Goal: Book appointment/travel/reservation

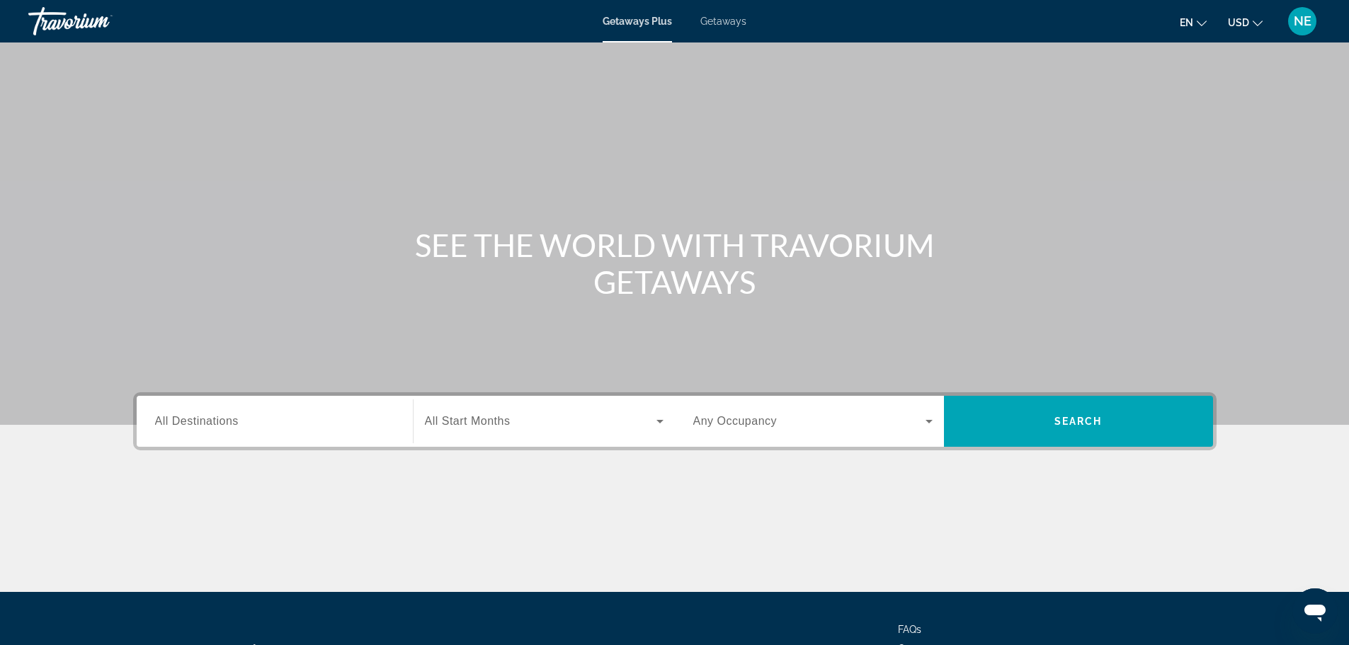
click at [215, 420] on span "All Destinations" at bounding box center [197, 421] width 84 height 12
click at [215, 420] on input "Destination All Destinations" at bounding box center [274, 421] width 239 height 17
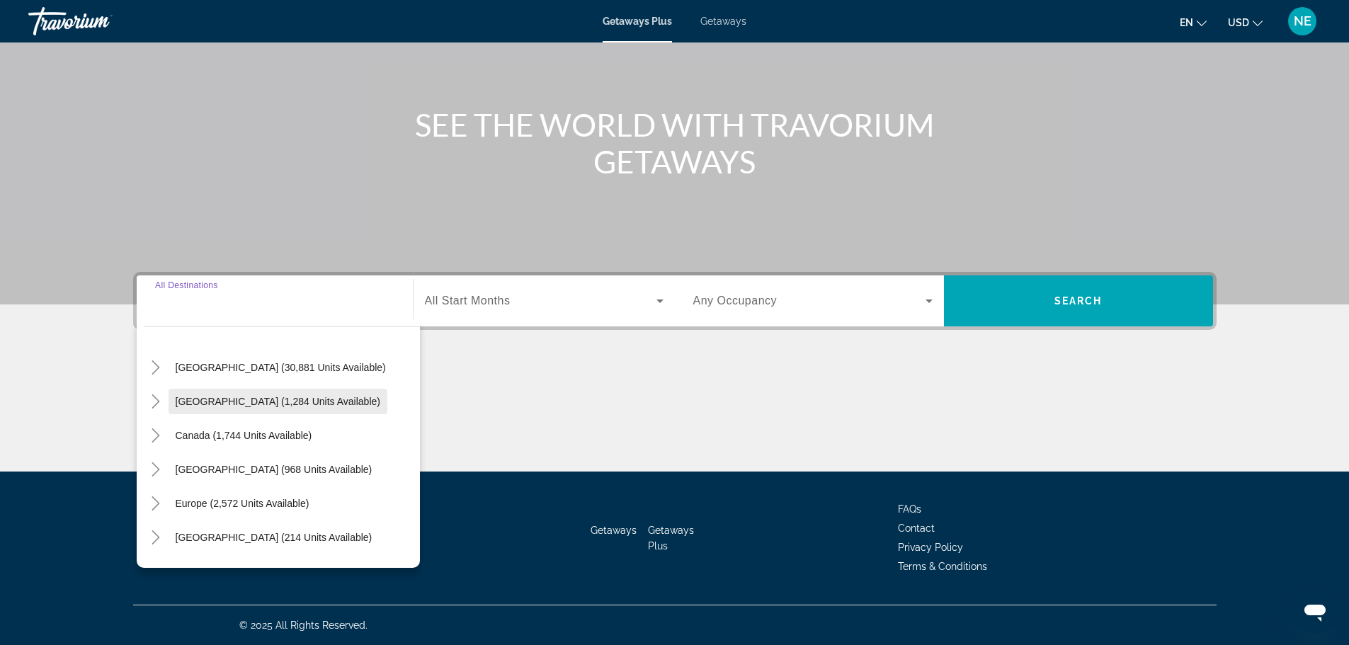
scroll to position [33, 0]
click at [263, 396] on span "[GEOGRAPHIC_DATA] (1,284 units available)" at bounding box center [278, 400] width 205 height 11
type input "**********"
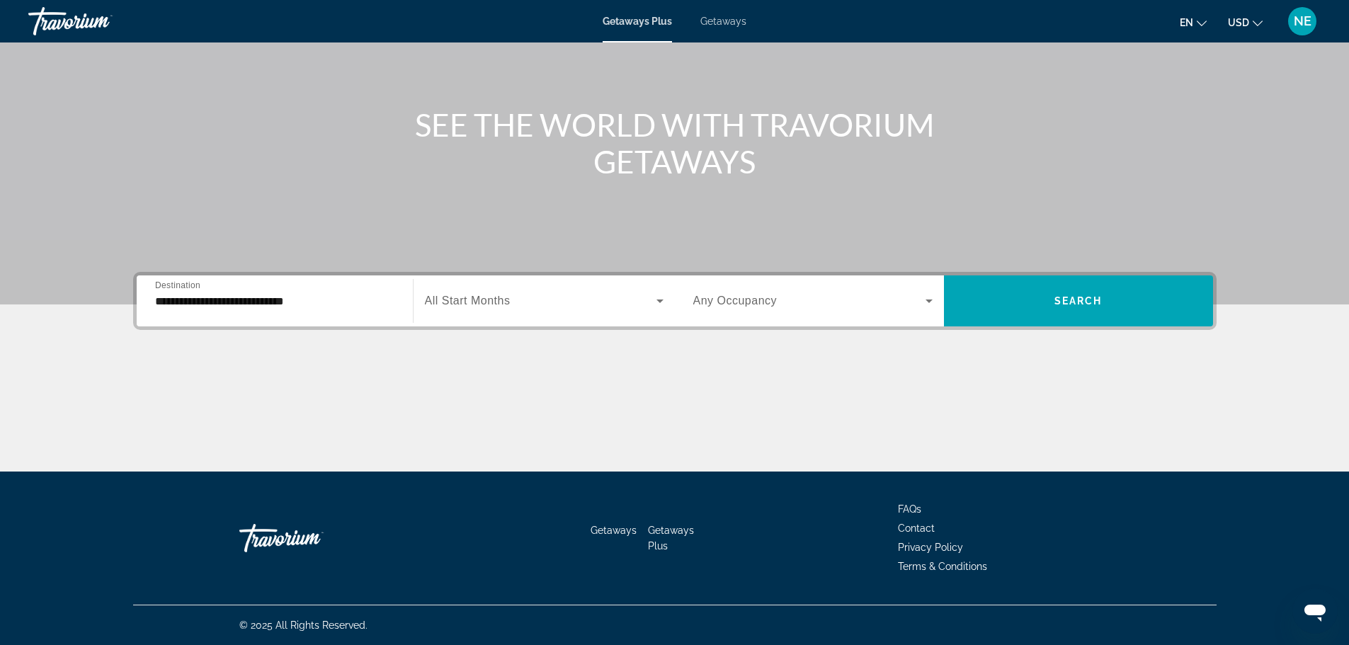
click at [487, 302] on span "All Start Months" at bounding box center [468, 301] width 86 height 12
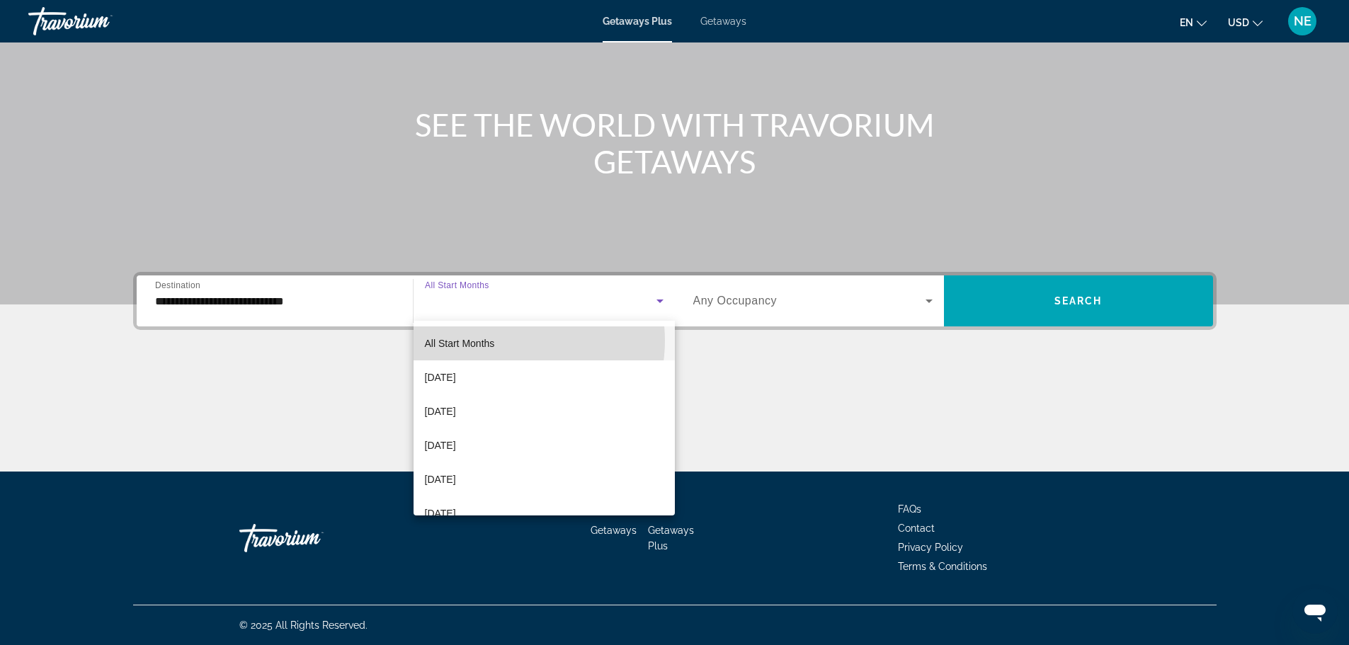
click at [505, 341] on mat-option "All Start Months" at bounding box center [543, 343] width 261 height 34
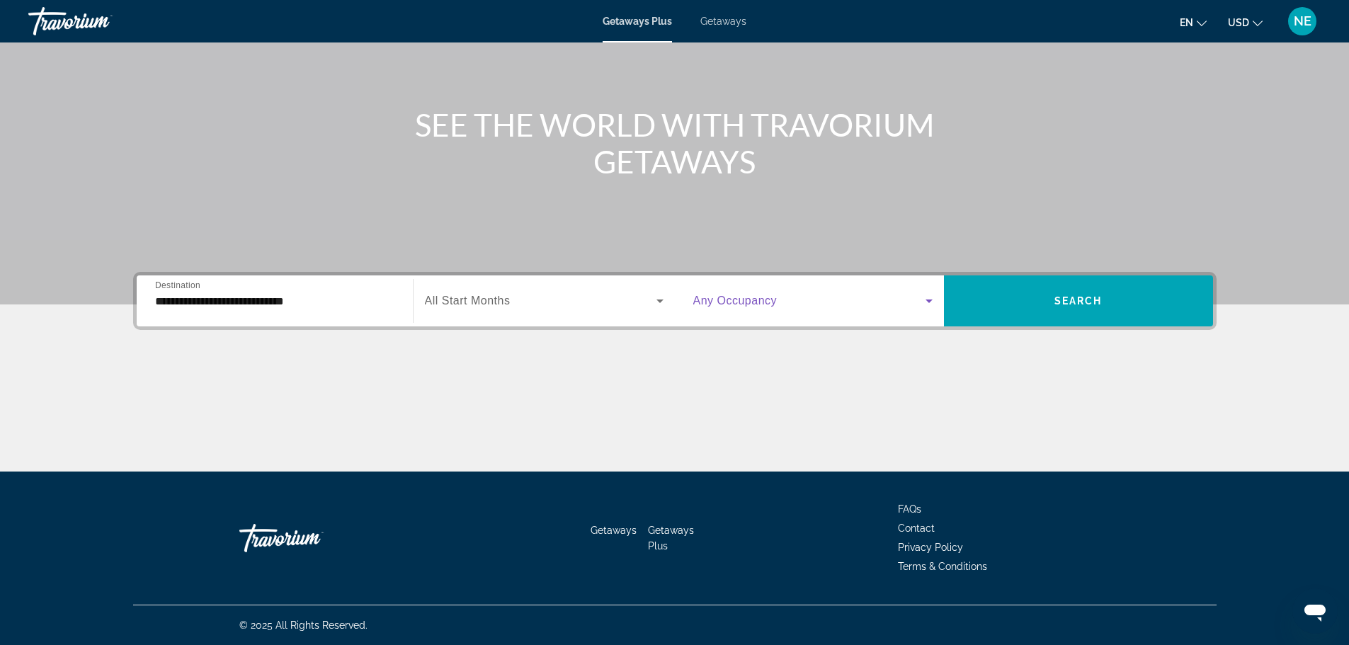
click at [927, 299] on icon "Search widget" at bounding box center [928, 301] width 7 height 4
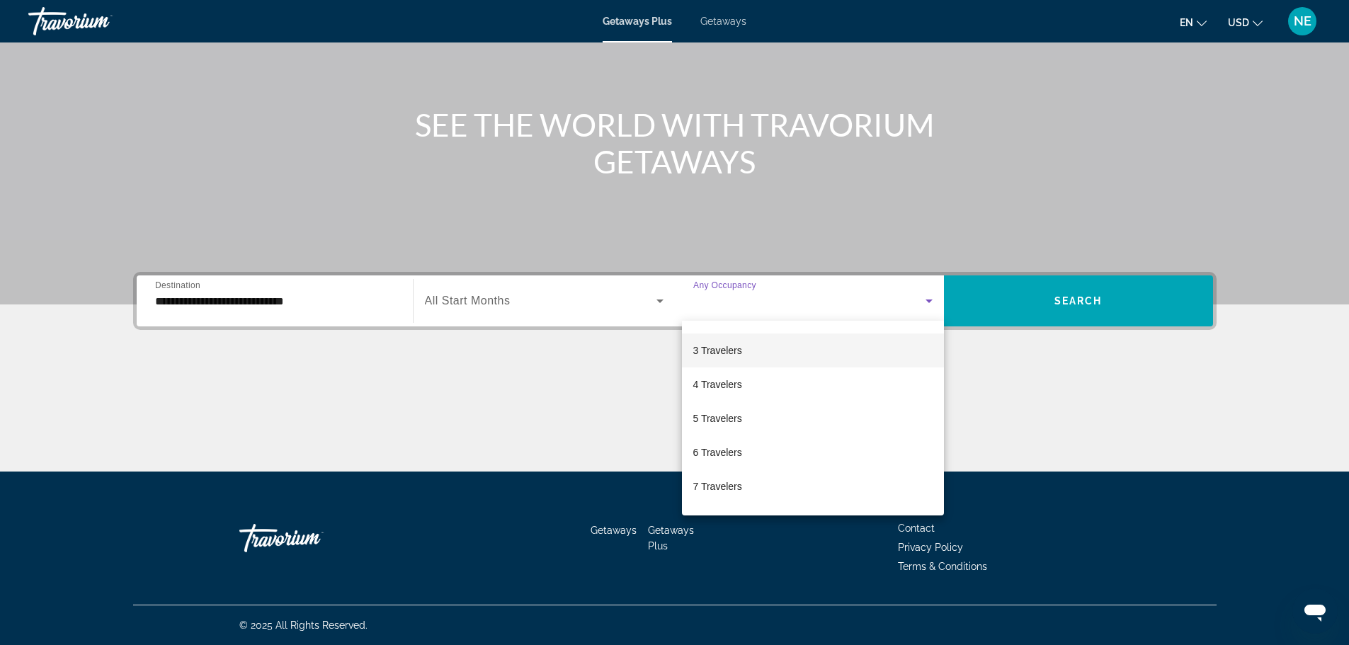
scroll to position [68, 0]
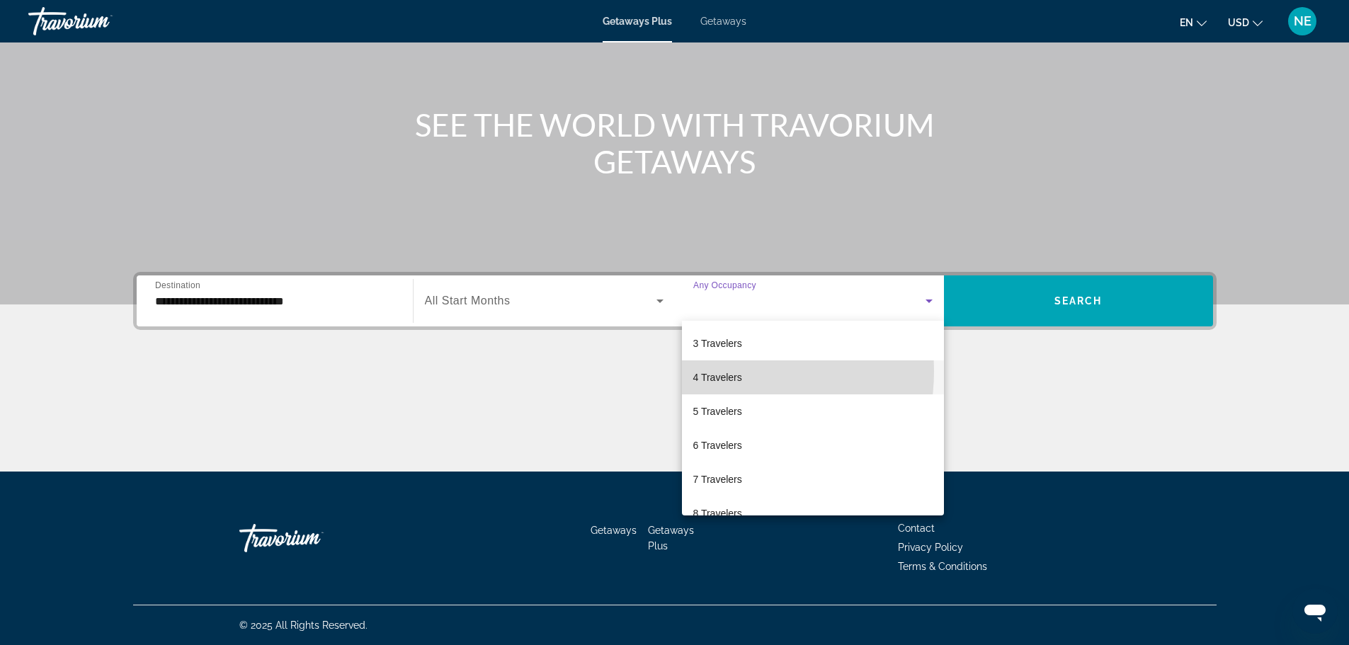
click at [716, 371] on span "4 Travelers" at bounding box center [717, 377] width 49 height 17
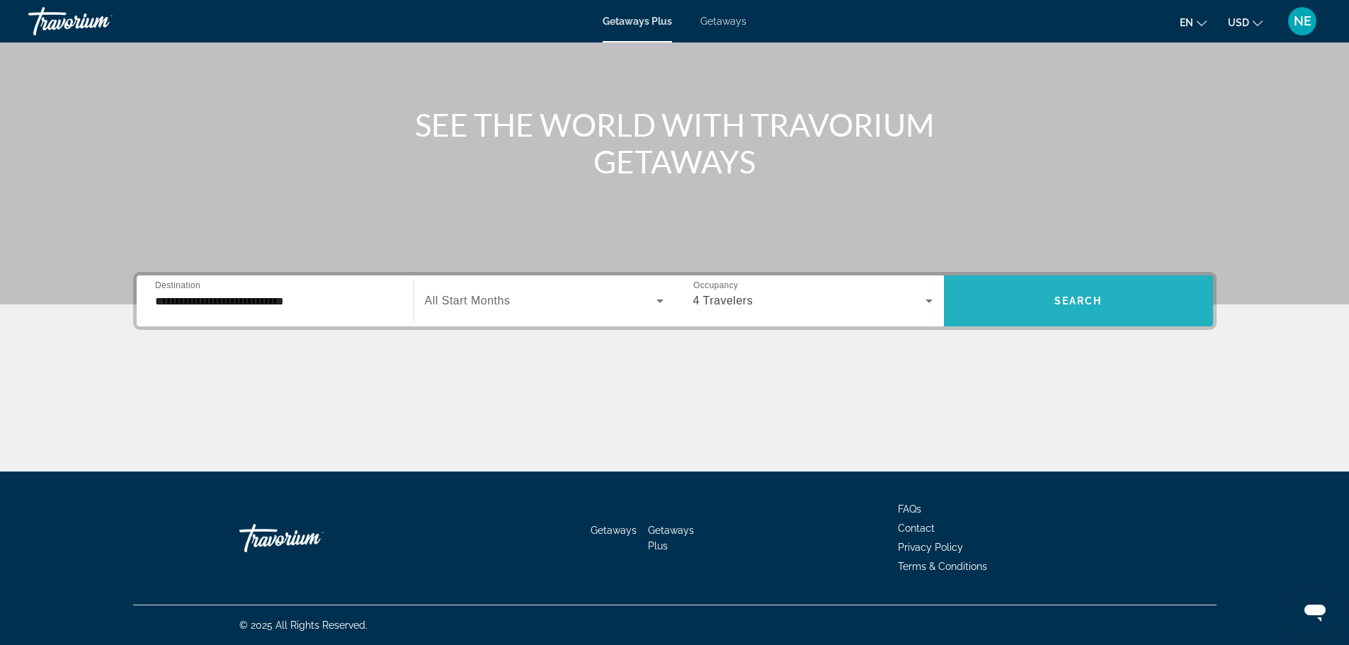
click at [1081, 295] on span "Search" at bounding box center [1078, 300] width 48 height 11
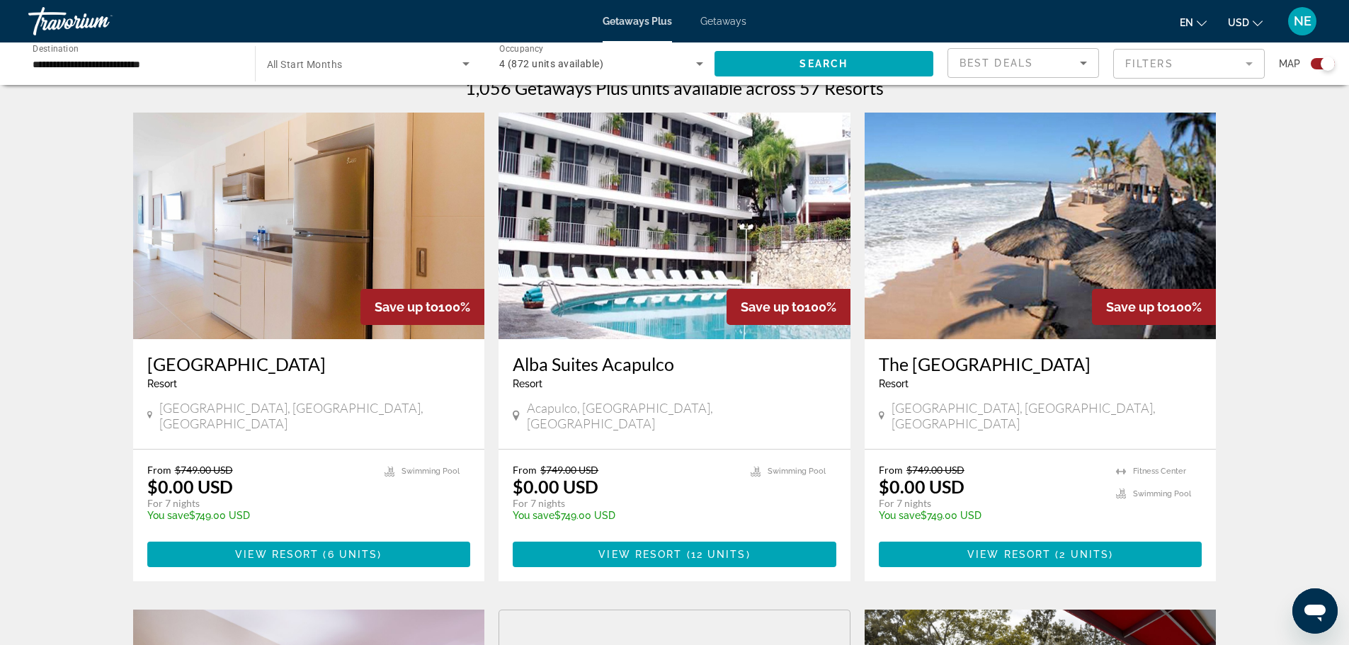
scroll to position [460, 0]
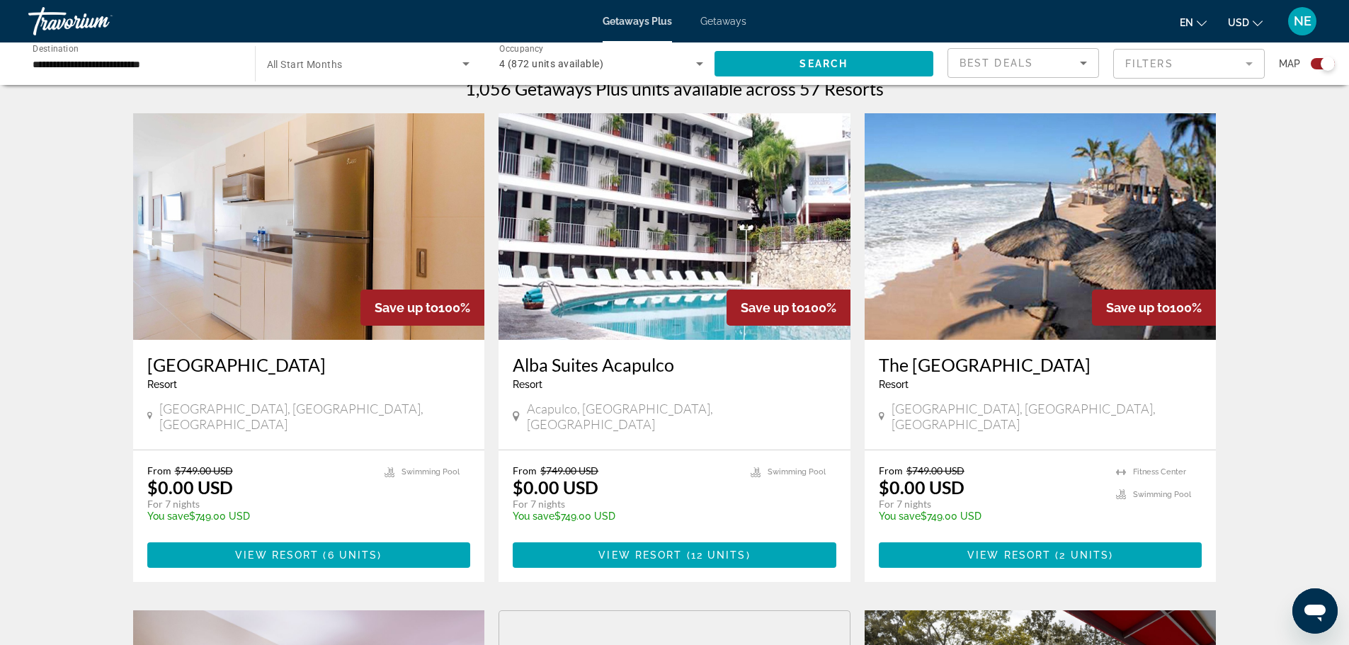
click at [247, 263] on img "Main content" at bounding box center [309, 226] width 352 height 227
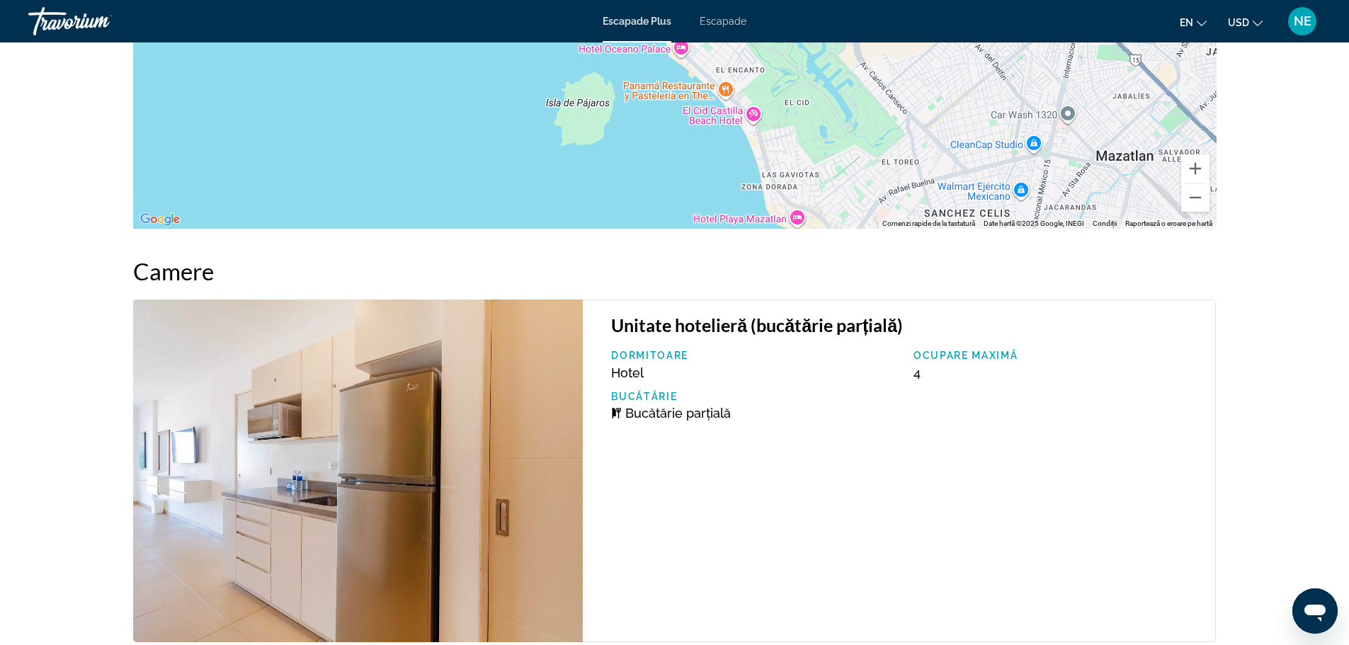
scroll to position [2065, 0]
